Goal: Navigation & Orientation: Find specific page/section

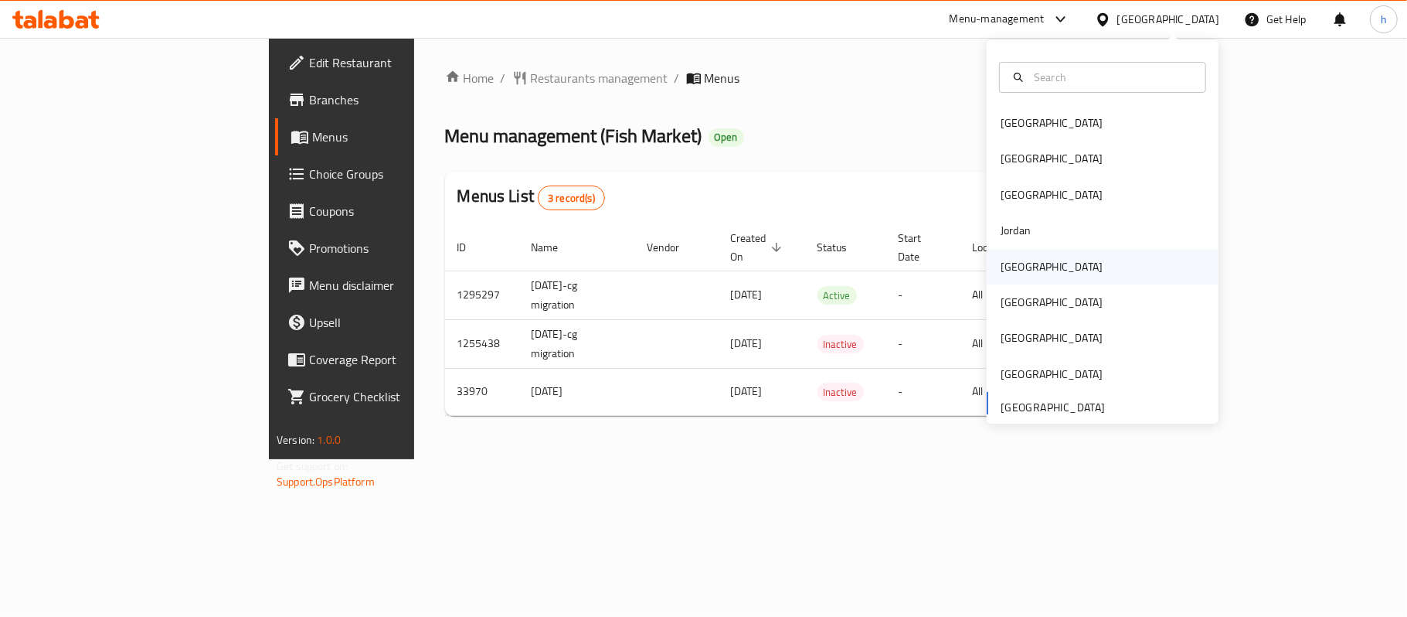
click at [1059, 273] on div "[GEOGRAPHIC_DATA]" at bounding box center [1103, 267] width 232 height 36
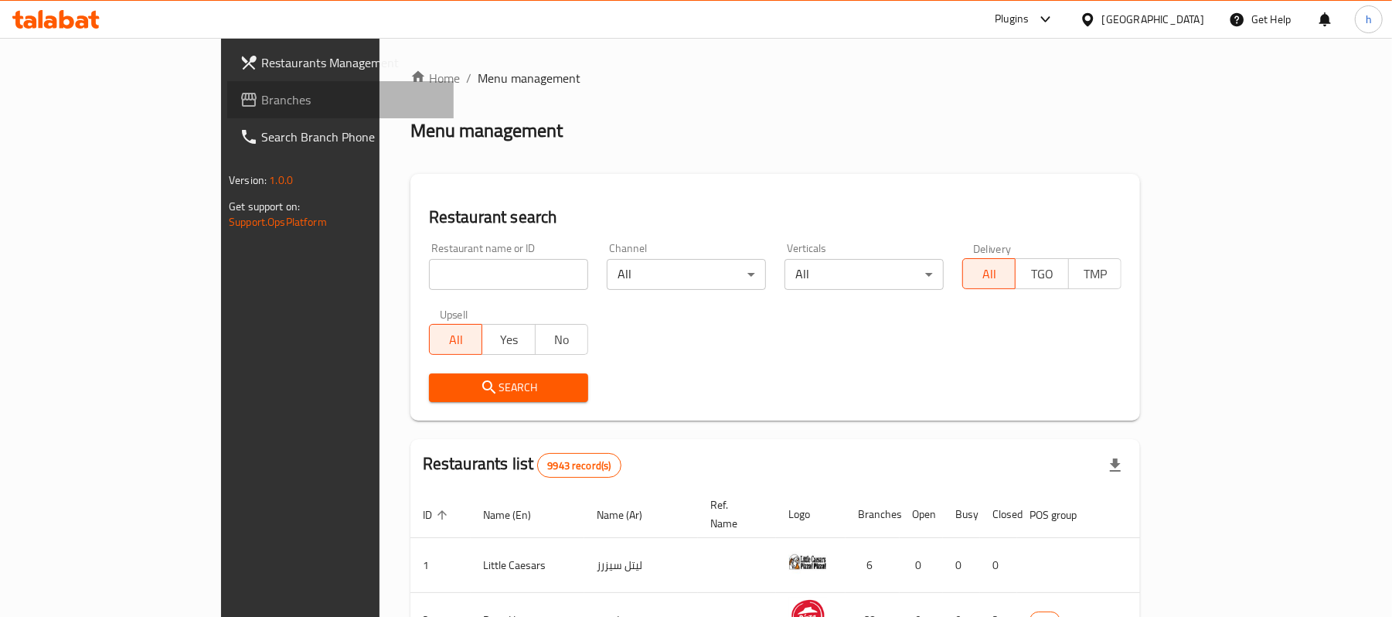
click at [261, 99] on span "Branches" at bounding box center [351, 99] width 180 height 19
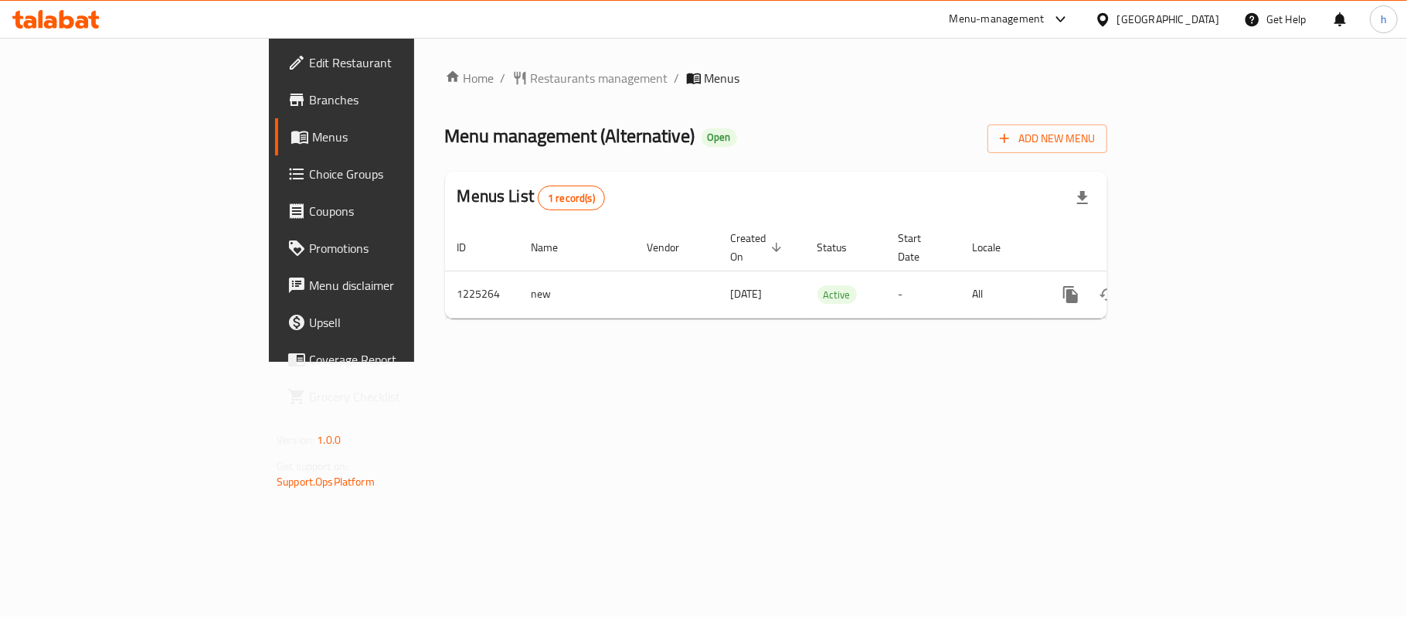
click at [682, 362] on div "Home / Restaurants management / Menus Menu management ( Alternative ) Open Add …" at bounding box center [776, 200] width 724 height 324
